Goal: Find specific page/section: Find specific page/section

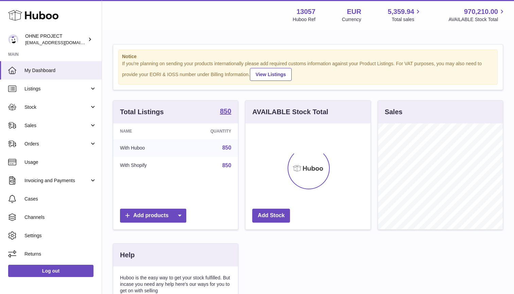
scroll to position [106, 125]
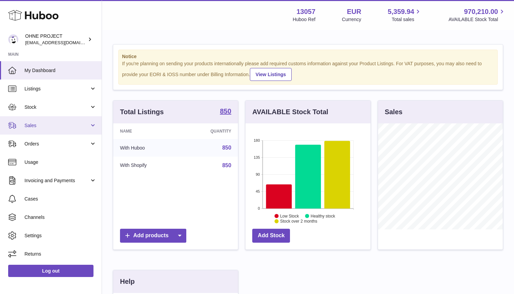
click at [38, 122] on span "Sales" at bounding box center [56, 125] width 65 height 6
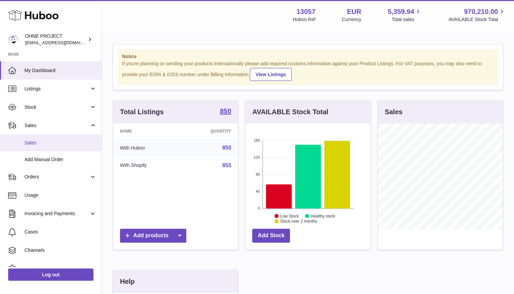
click at [40, 140] on span "Sales" at bounding box center [60, 143] width 72 height 6
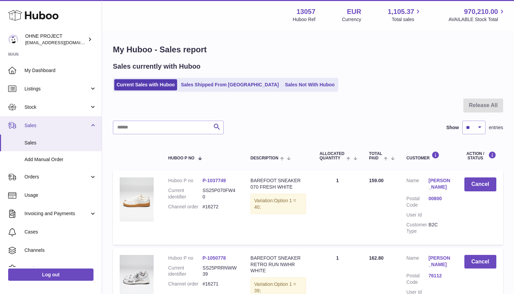
click at [37, 127] on span "Sales" at bounding box center [56, 125] width 65 height 6
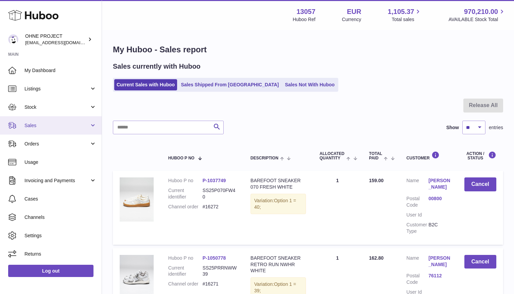
click at [33, 130] on link "Sales" at bounding box center [51, 125] width 102 height 18
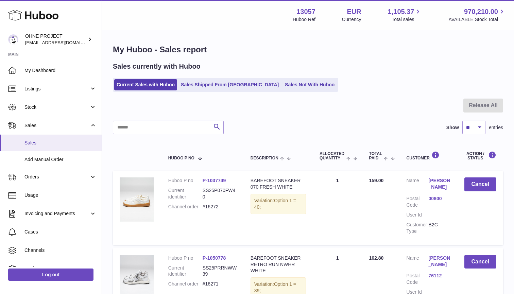
click at [34, 139] on link "Sales" at bounding box center [51, 143] width 102 height 17
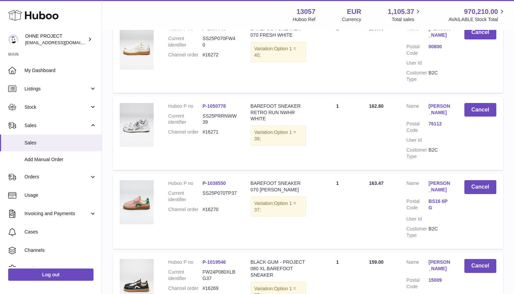
scroll to position [39, 0]
